Goal: Check status: Check status

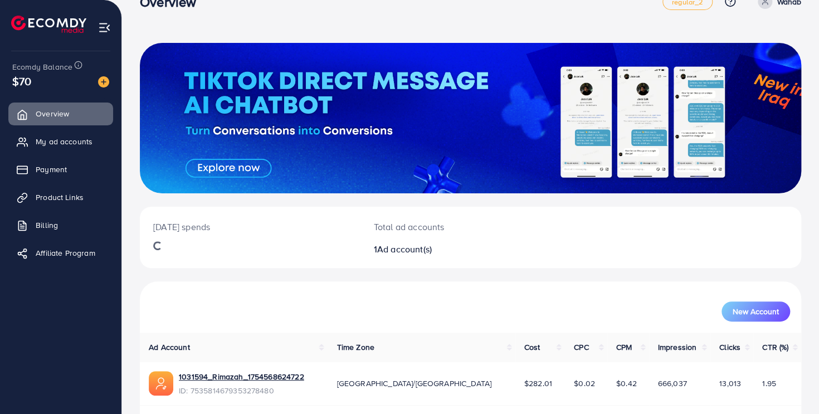
scroll to position [65, 0]
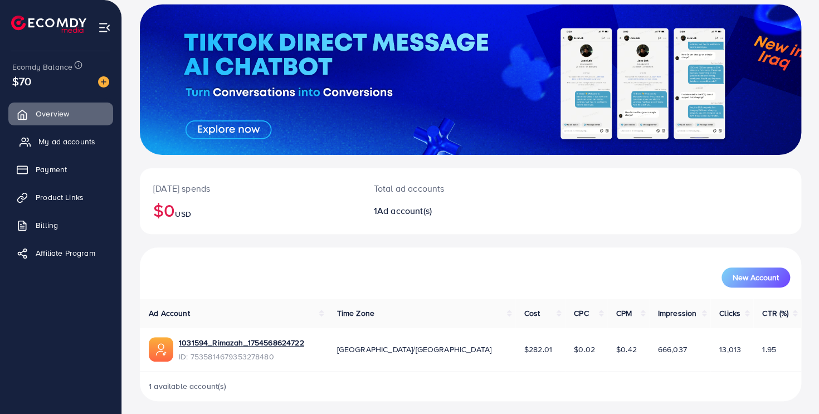
click at [55, 139] on span "My ad accounts" at bounding box center [66, 141] width 57 height 11
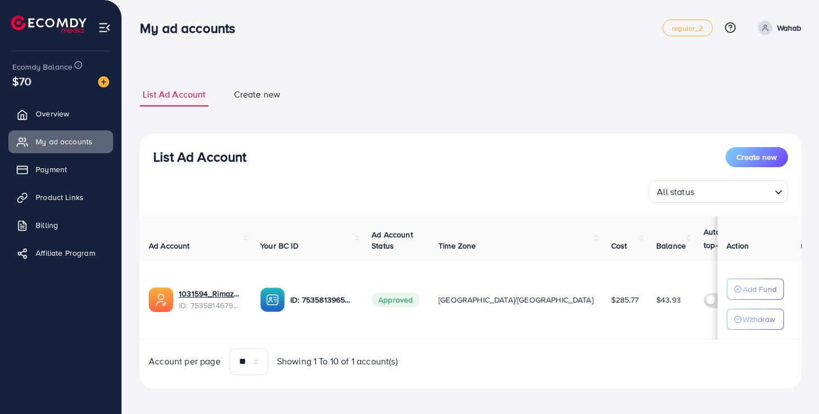
click at [524, 341] on div "Ad Account Your BC ID Ad Account Status Time Zone Cost Balance Auto top-up Thre…" at bounding box center [470, 295] width 661 height 159
click at [77, 167] on link "Payment" at bounding box center [60, 169] width 105 height 22
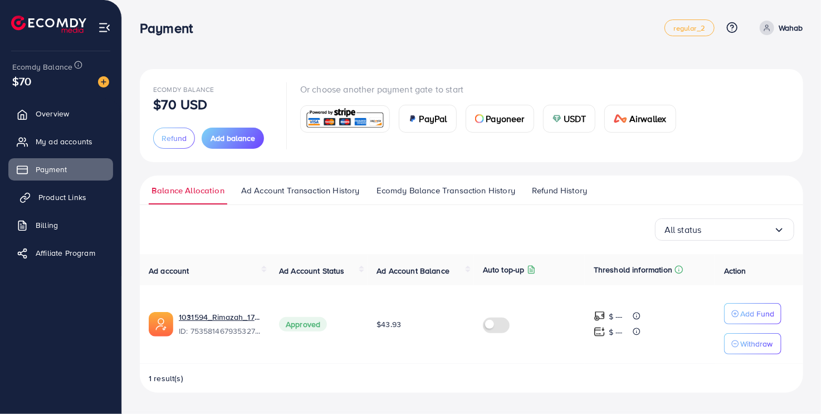
click at [57, 195] on span "Product Links" at bounding box center [62, 197] width 48 height 11
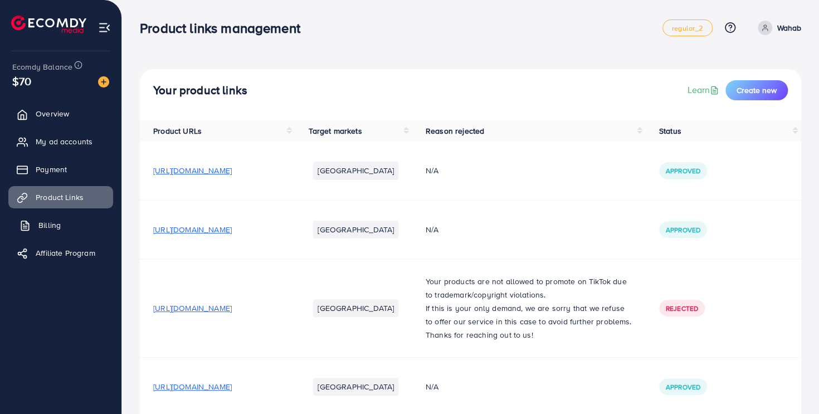
click at [81, 225] on link "Billing" at bounding box center [60, 225] width 105 height 22
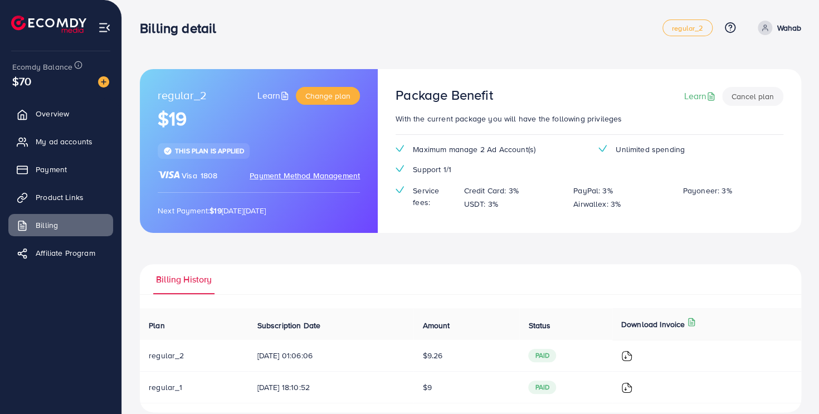
scroll to position [16, 0]
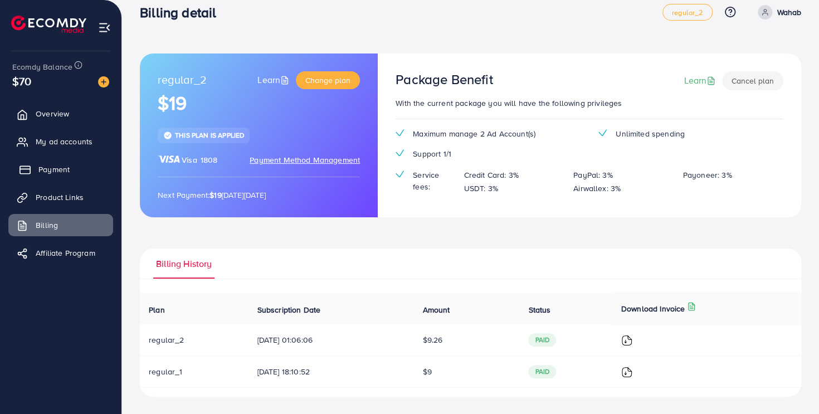
click at [72, 176] on link "Payment" at bounding box center [60, 169] width 105 height 22
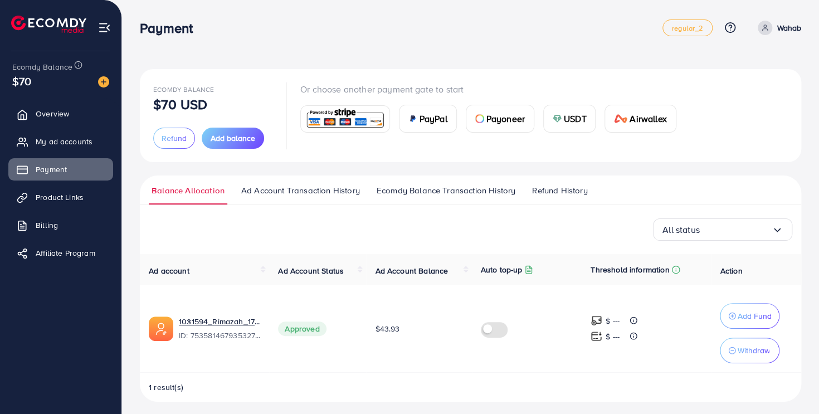
click at [281, 183] on ul "Balance Allocation Ad Account Transaction History Ecomdy Balance Transaction Hi…" at bounding box center [470, 190] width 661 height 30
click at [277, 191] on span "Ad Account Transaction History" at bounding box center [300, 190] width 119 height 12
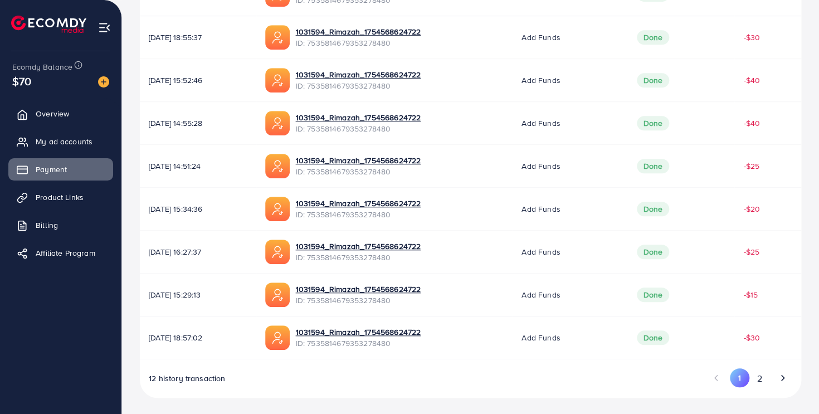
scroll to position [74, 0]
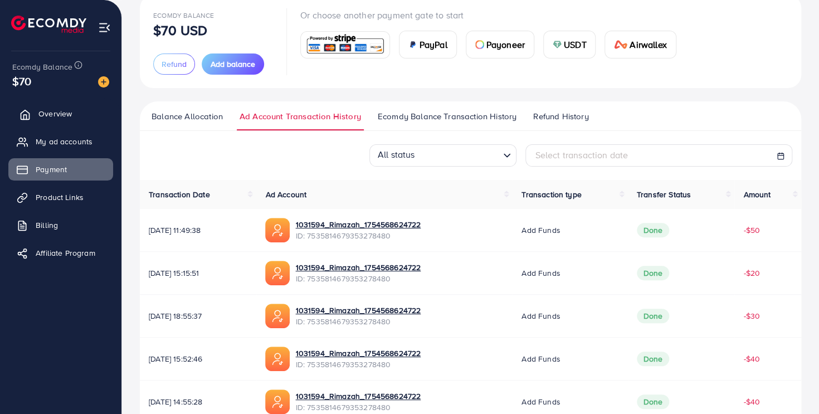
click at [49, 116] on span "Overview" at bounding box center [54, 113] width 33 height 11
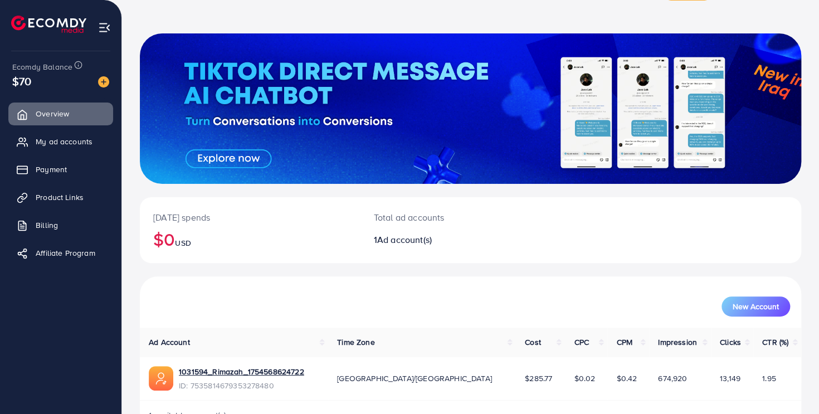
scroll to position [69, 0]
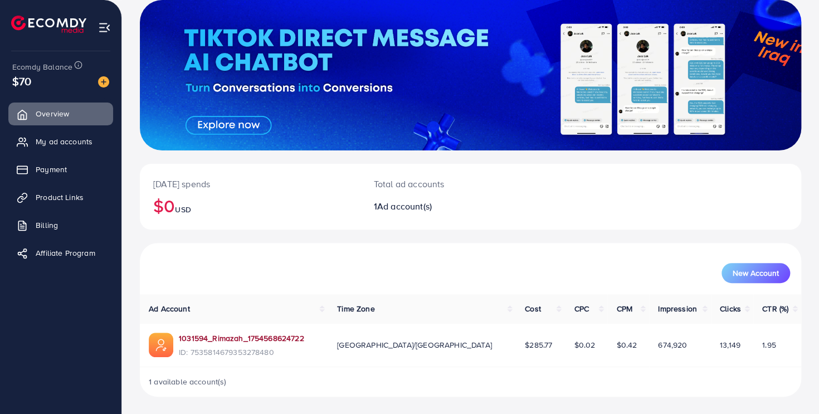
click at [277, 337] on link "1031594_Rimazah_1754568624722" at bounding box center [241, 337] width 125 height 11
click at [51, 139] on span "My ad accounts" at bounding box center [66, 141] width 57 height 11
